Goal: Navigation & Orientation: Find specific page/section

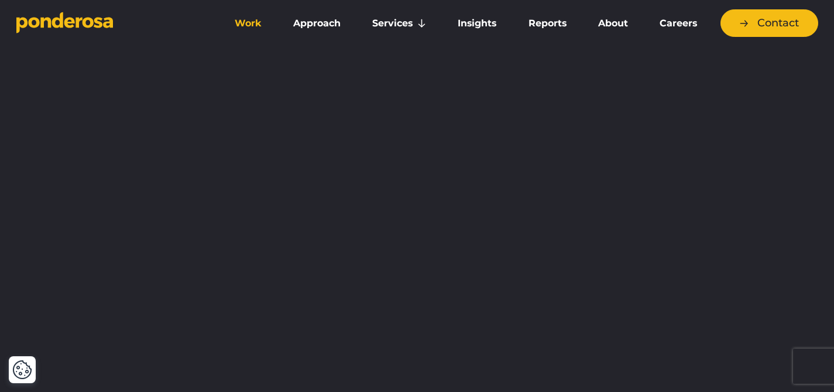
click at [255, 25] on link "Work" at bounding box center [248, 23] width 54 height 25
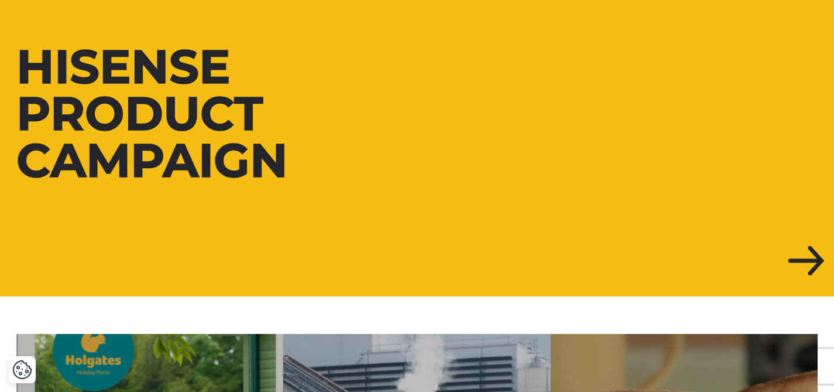
scroll to position [340, 0]
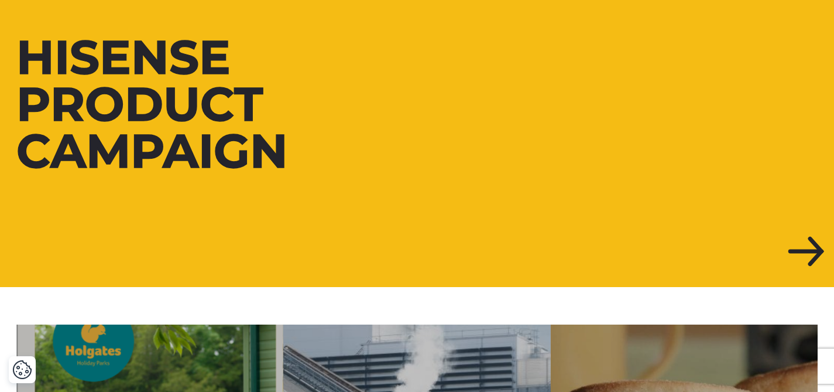
click at [249, 269] on div at bounding box center [417, 104] width 834 height 365
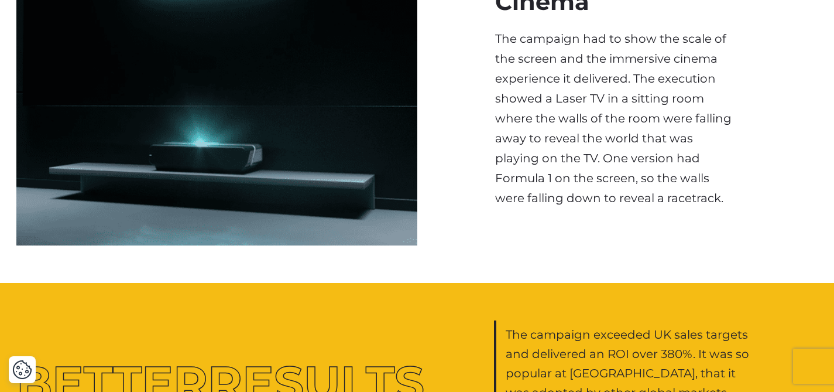
scroll to position [2543, 0]
